Goal: Information Seeking & Learning: Learn about a topic

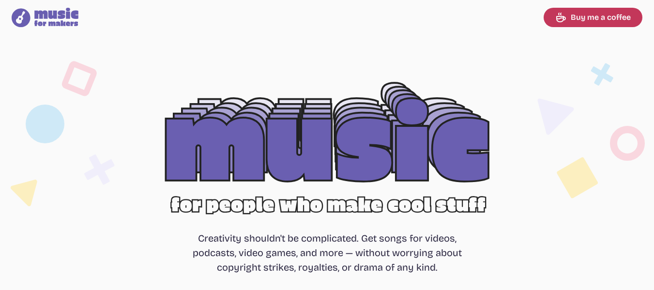
select select "most popular"
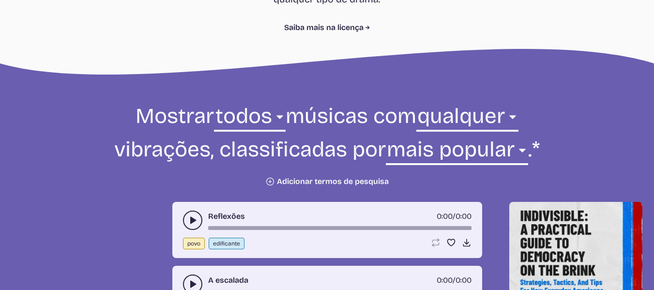
scroll to position [339, 0]
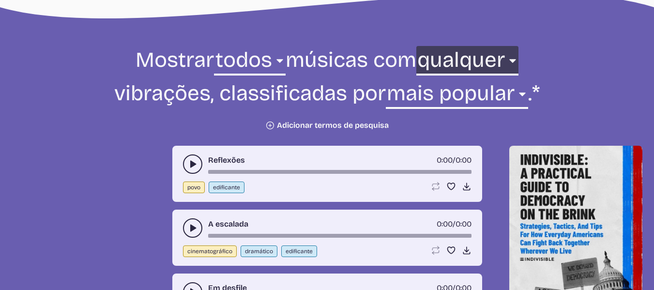
click at [517, 58] on select "qualquer agressivo frio contemplativo escuro dramático [DEMOGRAPHIC_DATA]ável e…" at bounding box center [468, 62] width 102 height 33
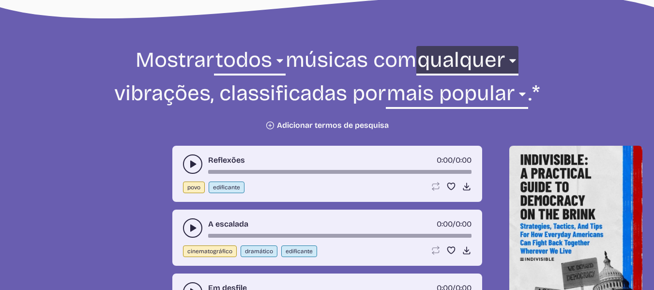
click at [515, 58] on select "qualquer agressivo frio contemplativo escuro dramático [DEMOGRAPHIC_DATA]ável e…" at bounding box center [468, 62] width 102 height 33
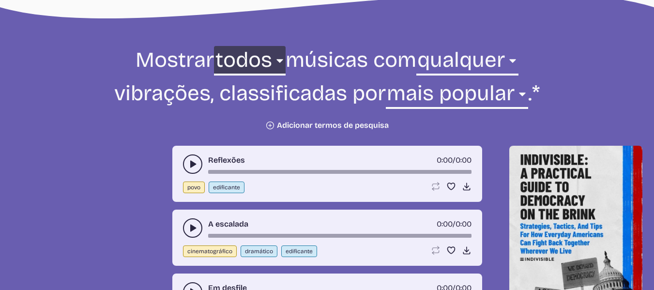
click at [274, 60] on select "todos ambiente cinematográfico eletrônico povo feriado jazz estouro pedra mundo" at bounding box center [249, 62] width 71 height 33
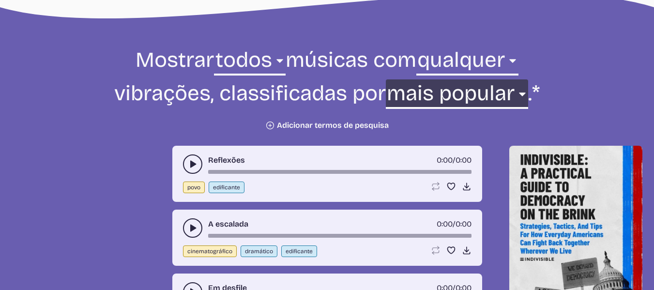
click at [527, 93] on select "mais novo mais velho mais popular menos popular nome" at bounding box center [457, 95] width 142 height 33
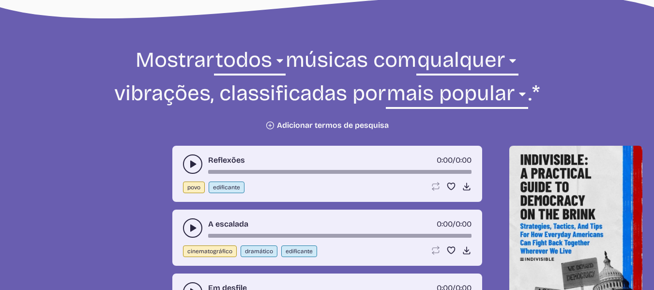
click at [570, 61] on form "Mostrar todos ambiente cinematográfico eletrônico povo feriado jazz estouro ped…" at bounding box center [327, 88] width 527 height 84
click at [314, 125] on font "Adicionar termos de pesquisa" at bounding box center [333, 125] width 112 height 9
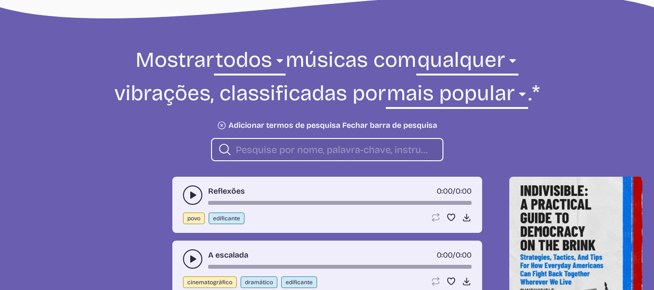
click at [307, 143] on input "procurar" at bounding box center [335, 149] width 199 height 13
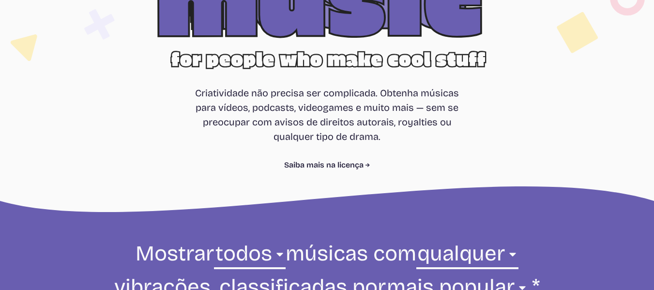
scroll to position [291, 0]
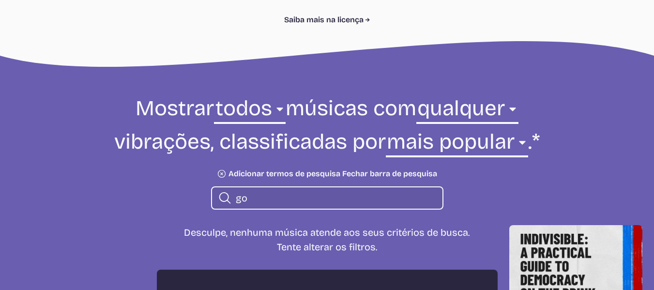
type input "g"
click at [299, 198] on input "ambiente" at bounding box center [335, 198] width 199 height 13
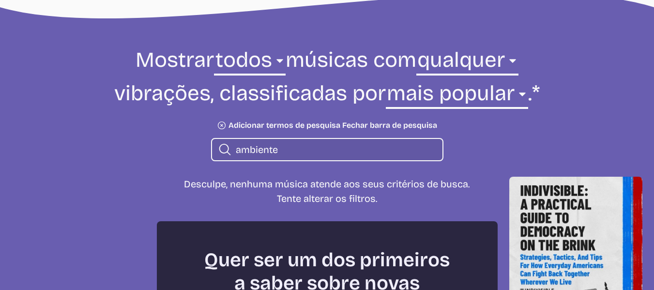
scroll to position [291, 0]
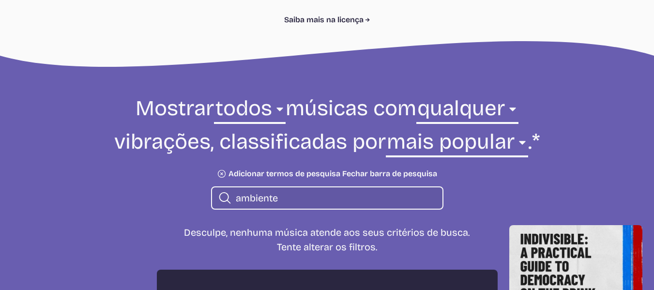
type input "ambiente"
click at [220, 173] on icon "Plus icon" at bounding box center [222, 174] width 14 height 14
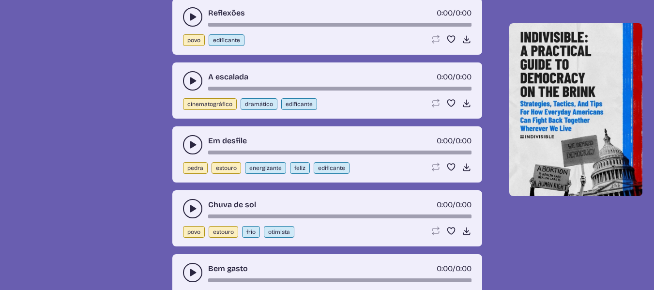
scroll to position [484, 0]
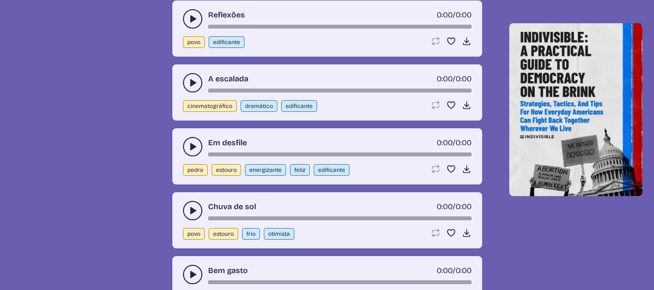
click at [259, 170] on font "energizante" at bounding box center [265, 170] width 32 height 7
select select "energizing"
